Goal: Check status: Check status

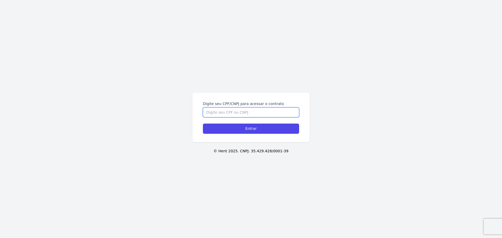
click at [216, 109] on input "Digite seu CPF/CNPJ para acessar o contrato" at bounding box center [251, 113] width 96 height 10
type input "70567391132"
click at [262, 135] on div "Digite seu CPF/CNPJ para acessar o contrato 70567391132 Entrar" at bounding box center [251, 117] width 117 height 49
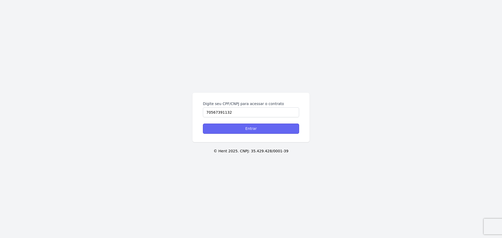
click at [258, 130] on input "Entrar" at bounding box center [251, 129] width 96 height 10
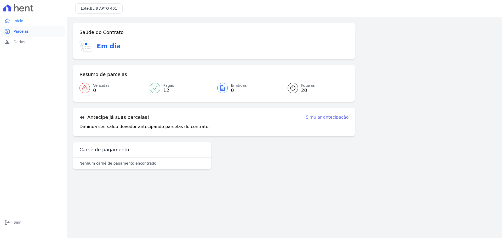
click at [19, 30] on span "Parcelas" at bounding box center [21, 31] width 15 height 5
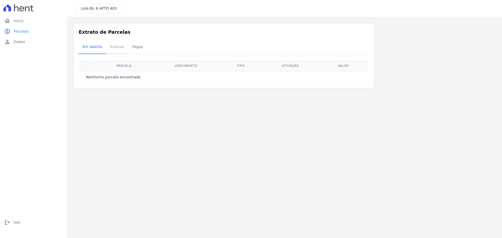
click at [116, 50] on span "Futuras" at bounding box center [117, 47] width 20 height 10
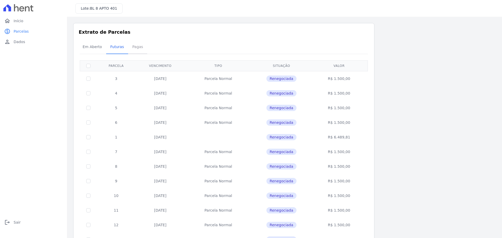
click at [135, 49] on span "Pagas" at bounding box center [137, 47] width 17 height 10
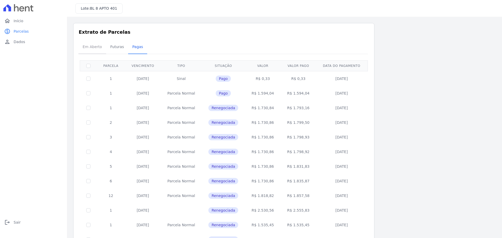
click at [92, 46] on span "Em Aberto" at bounding box center [93, 47] width 26 height 10
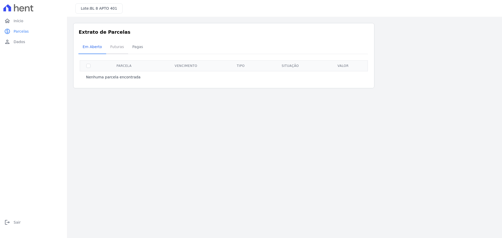
click at [114, 49] on span "Futuras" at bounding box center [117, 47] width 20 height 10
